Goal: Understand process/instructions

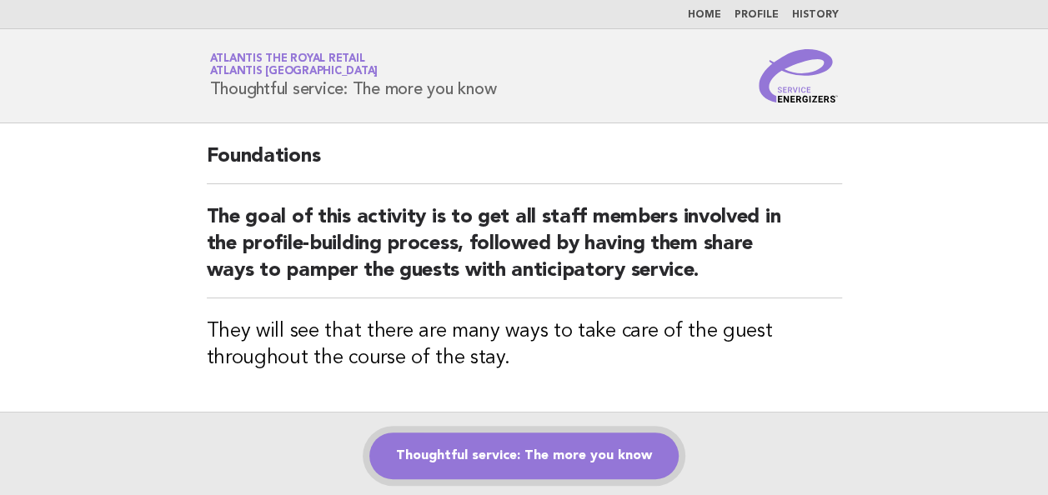
click at [513, 449] on link "Thoughtful service: The more you know" at bounding box center [523, 456] width 309 height 47
click at [544, 450] on link "Thoughtful service: The more you know" at bounding box center [523, 456] width 309 height 47
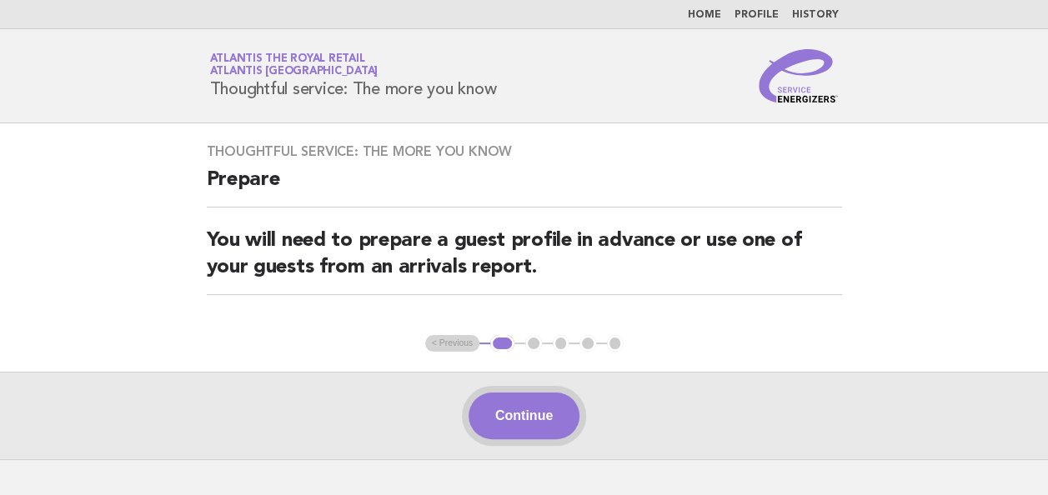
click at [533, 418] on button "Continue" at bounding box center [523, 416] width 111 height 47
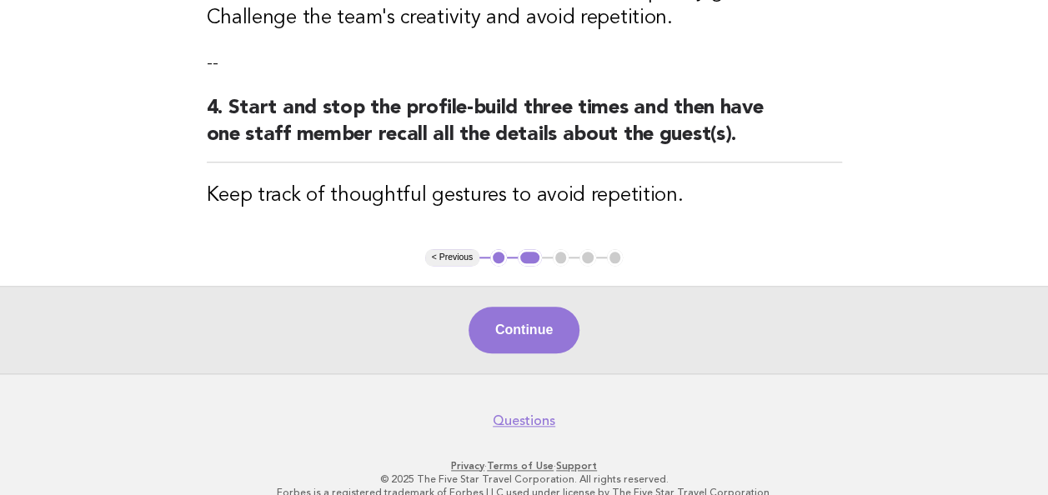
scroll to position [765, 0]
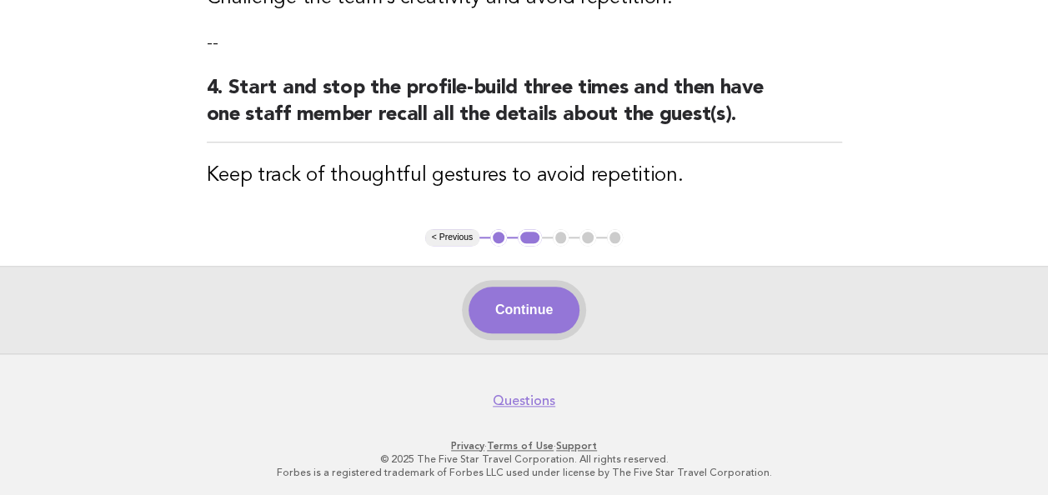
click at [523, 324] on button "Continue" at bounding box center [523, 310] width 111 height 47
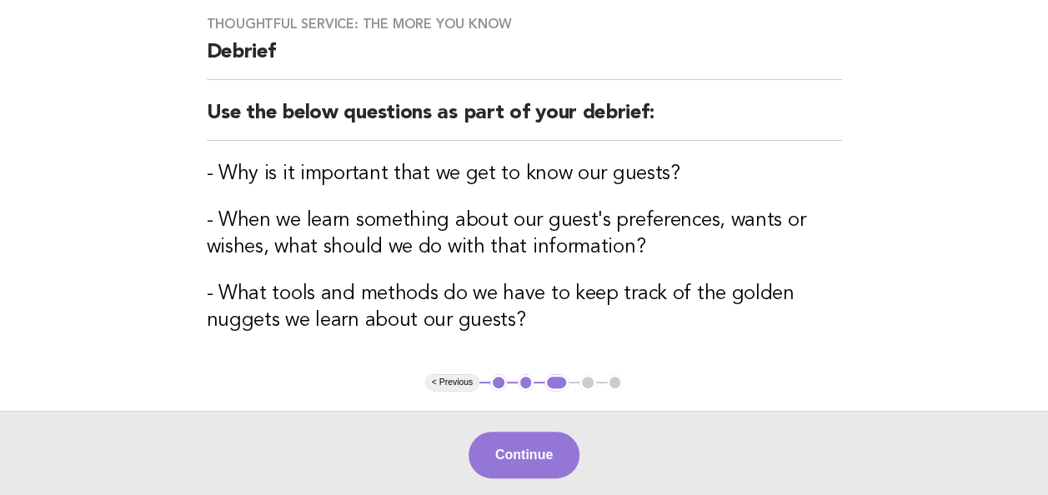
scroll to position [128, 0]
click at [545, 447] on button "Continue" at bounding box center [523, 454] width 111 height 47
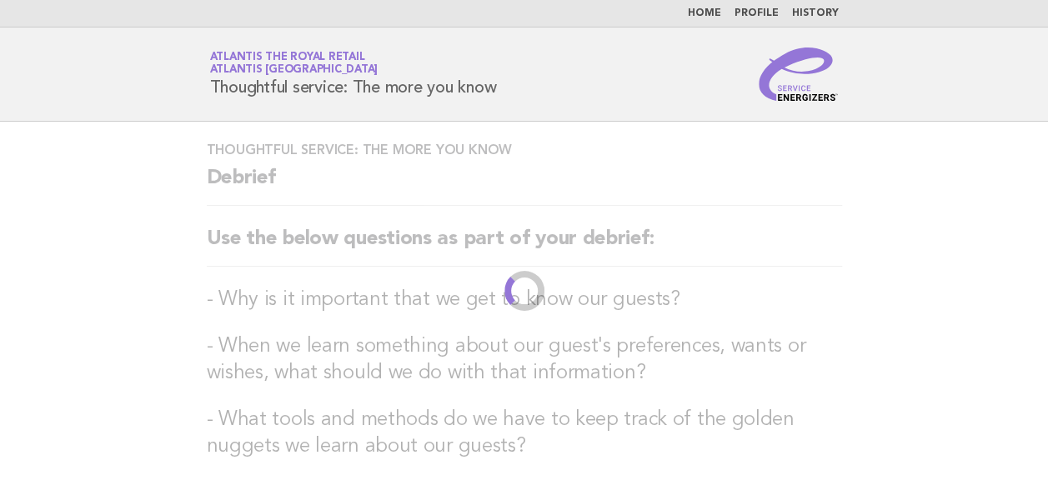
scroll to position [0, 0]
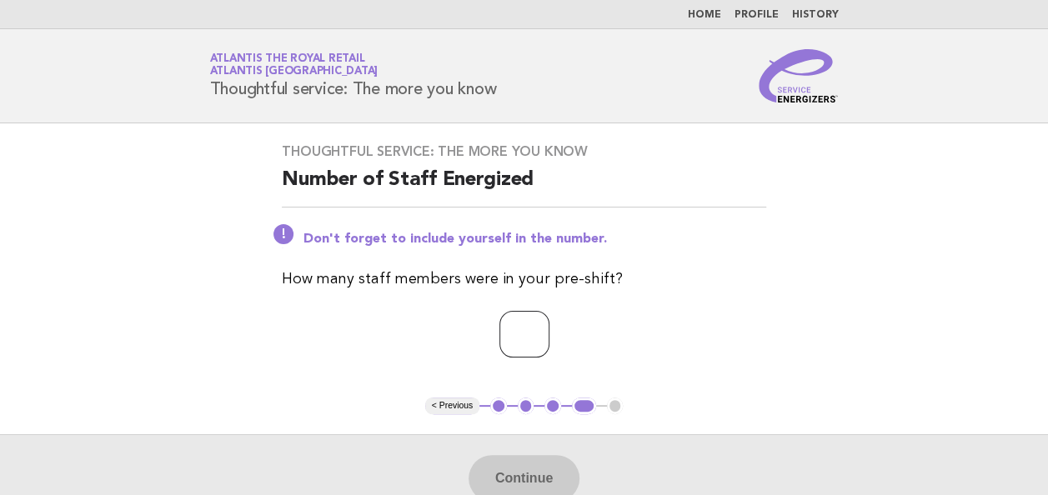
click at [535, 314] on input "number" at bounding box center [524, 334] width 50 height 47
type input "*"
click at [529, 469] on button "Continue" at bounding box center [523, 478] width 111 height 47
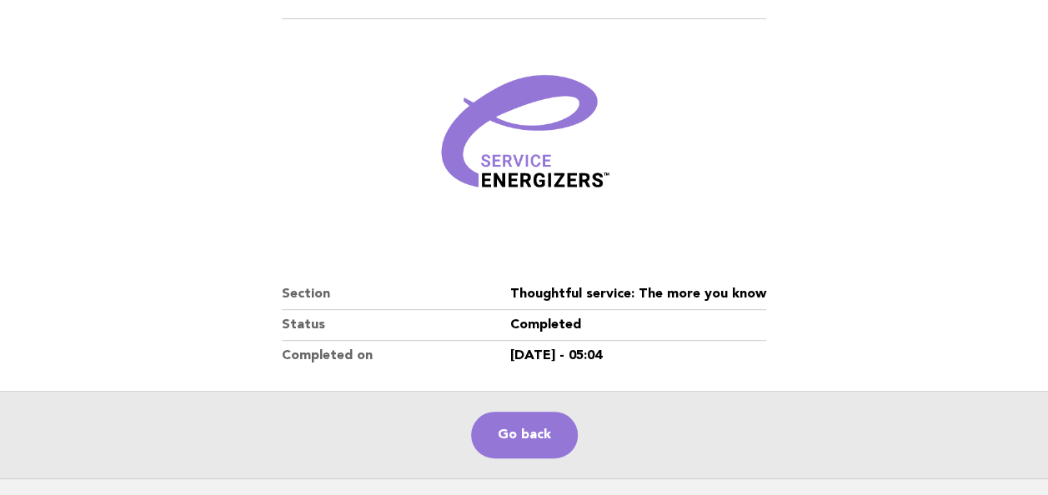
scroll to position [168, 0]
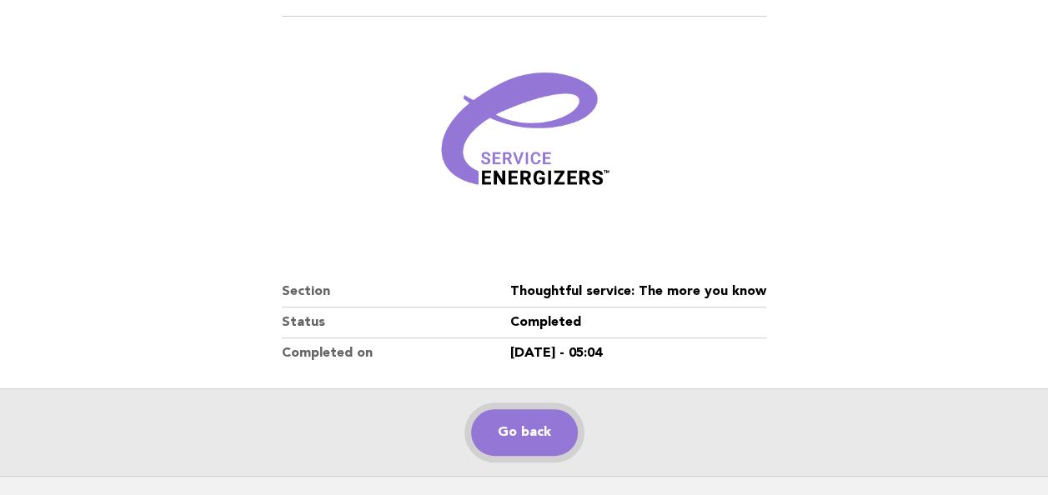
click at [516, 427] on link "Go back" at bounding box center [524, 432] width 107 height 47
